Goal: Obtain resource: Obtain resource

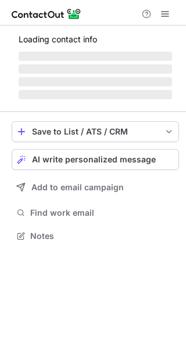
scroll to position [262, 186]
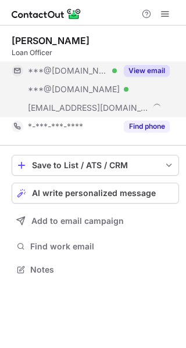
click at [151, 67] on button "View email" at bounding box center [147, 71] width 46 height 12
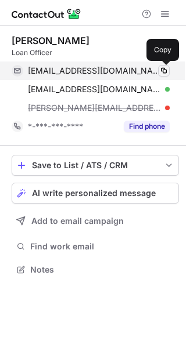
click at [164, 67] on span at bounding box center [163, 70] width 9 height 9
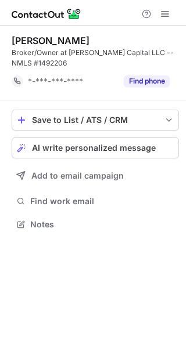
scroll to position [216, 186]
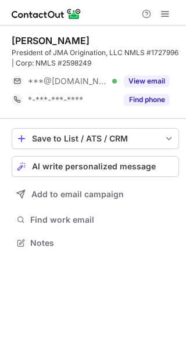
scroll to position [235, 186]
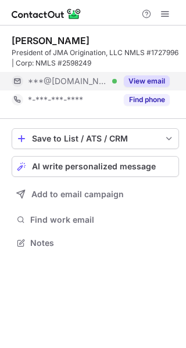
click at [156, 77] on button "View email" at bounding box center [147, 81] width 46 height 12
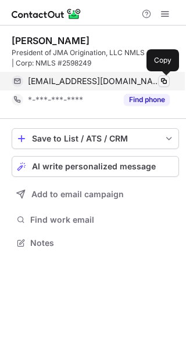
click at [163, 79] on span at bounding box center [163, 81] width 9 height 9
